Goal: Check status: Check status

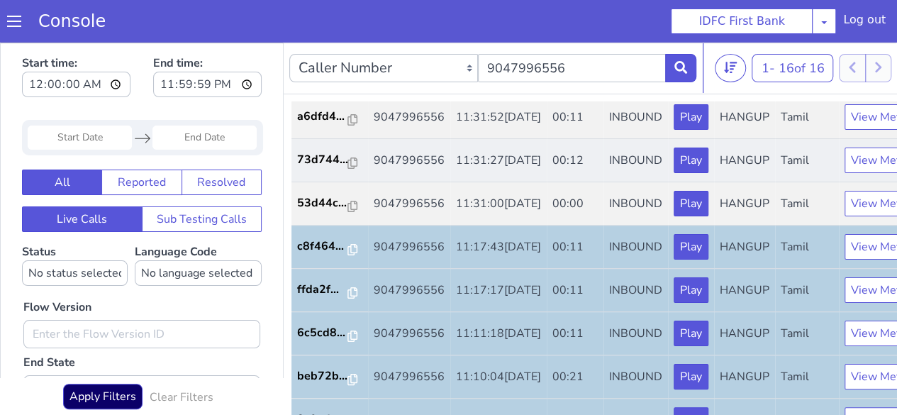
scroll to position [142, 0]
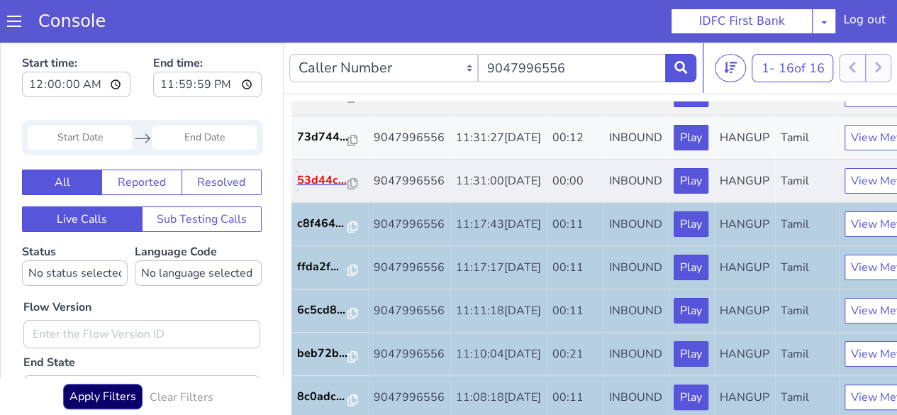
click at [318, 189] on p "53d44c..." at bounding box center [322, 180] width 51 height 17
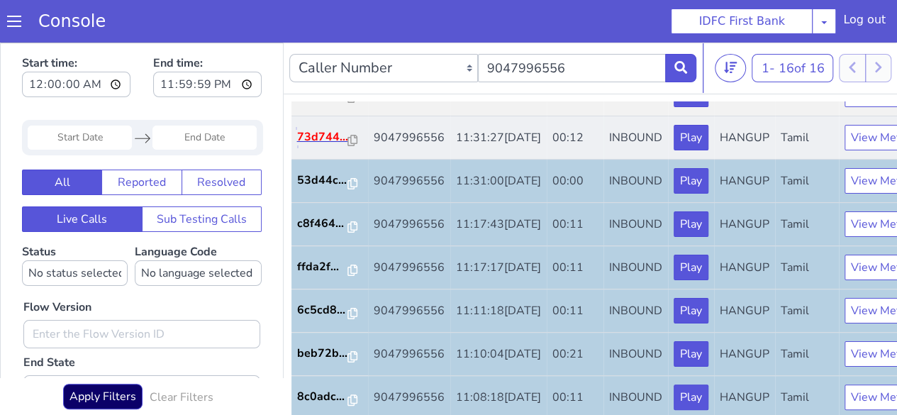
click at [316, 145] on p "73d744..." at bounding box center [322, 136] width 51 height 17
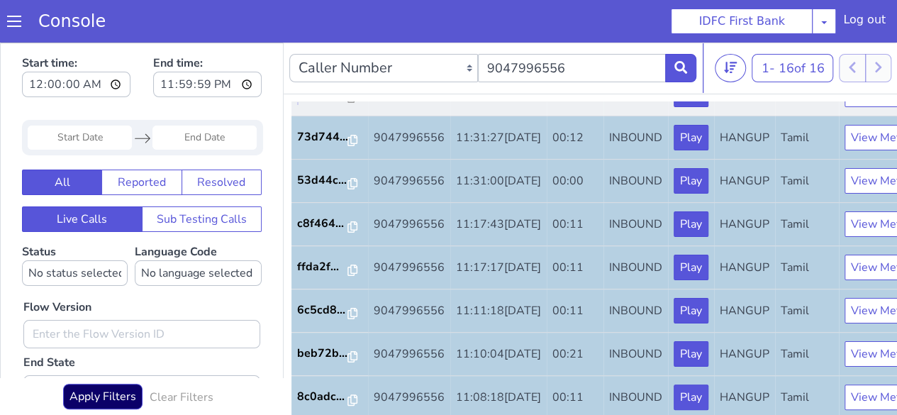
click at [313, 102] on p "a6dfd4..." at bounding box center [322, 93] width 51 height 17
